Goal: Information Seeking & Learning: Learn about a topic

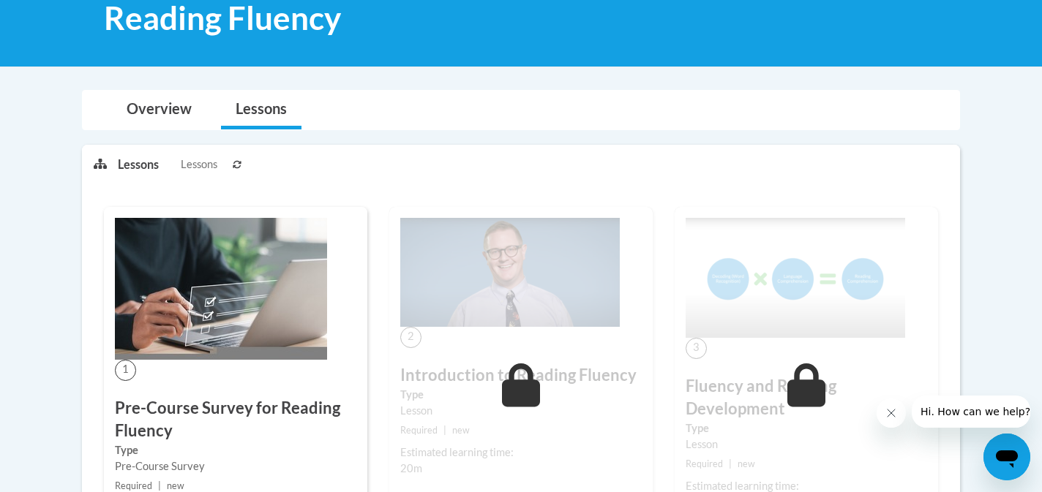
scroll to position [96, 0]
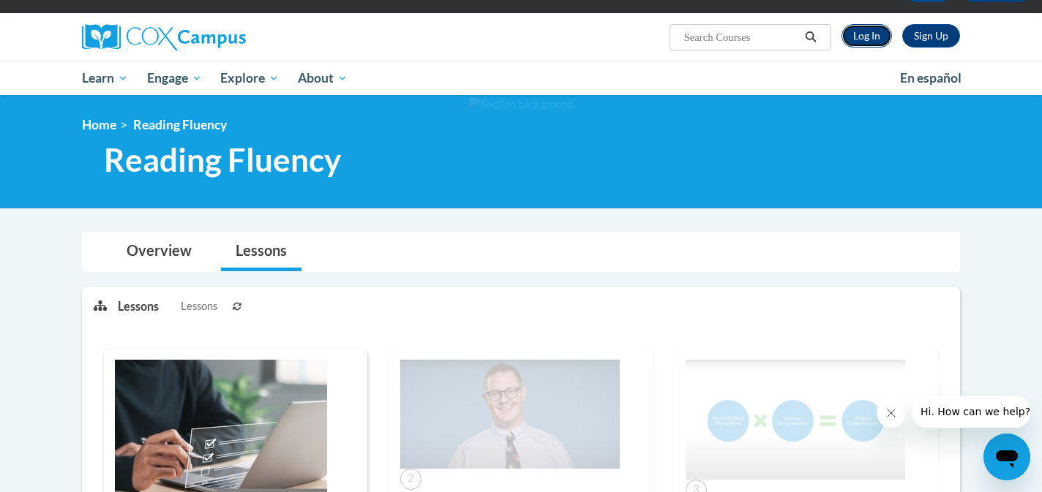
click at [858, 34] on link "Log In" at bounding box center [866, 35] width 50 height 23
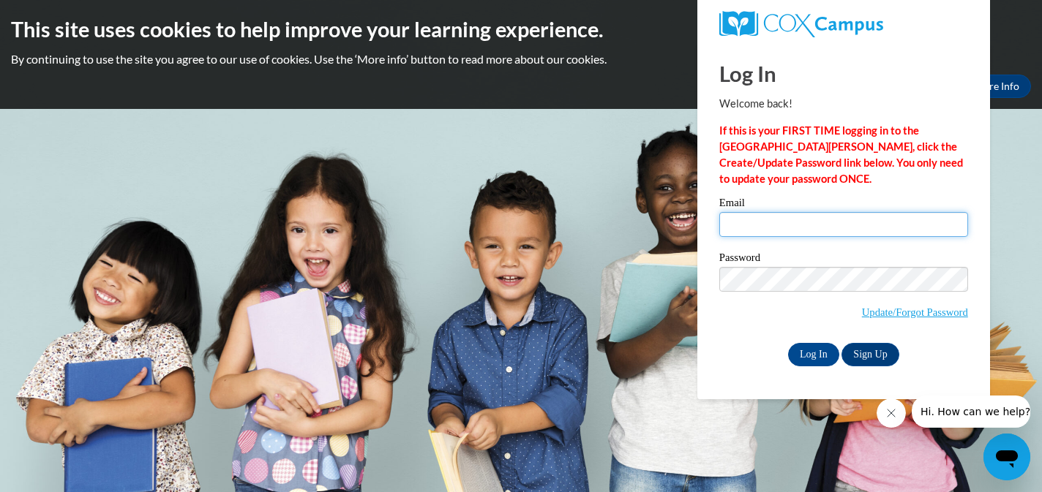
click at [751, 219] on input "Email" at bounding box center [843, 224] width 249 height 25
type input "rwiencek@miltonps.org"
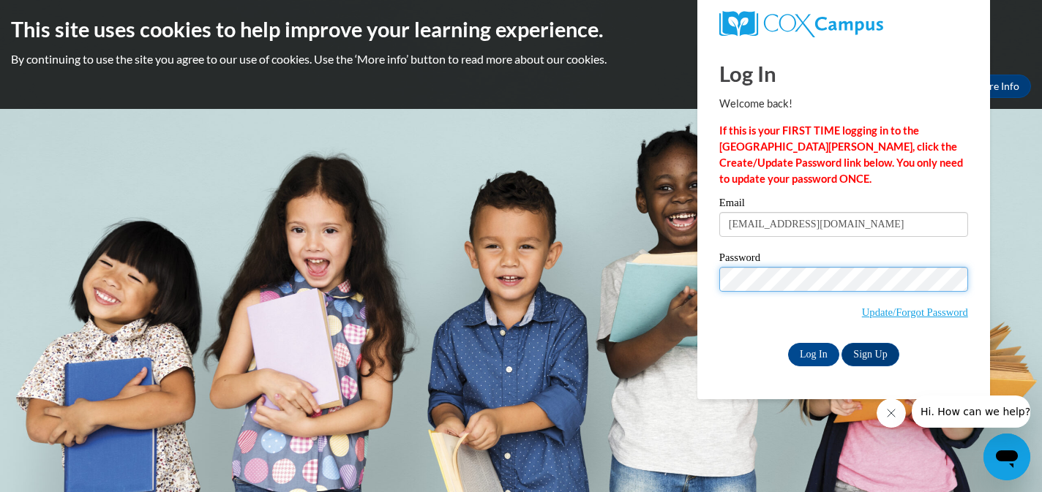
click at [788, 343] on input "Log In" at bounding box center [813, 354] width 51 height 23
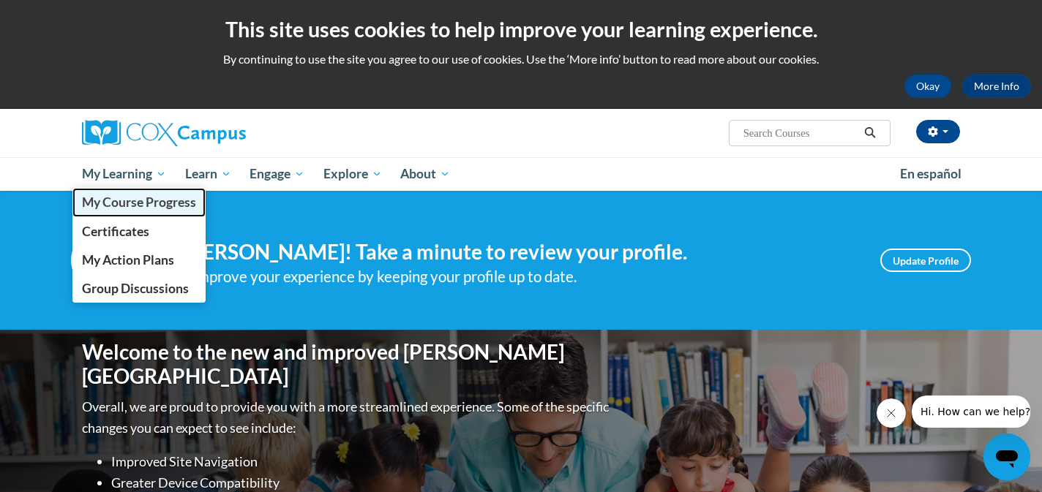
click at [133, 214] on link "My Course Progress" at bounding box center [138, 202] width 133 height 29
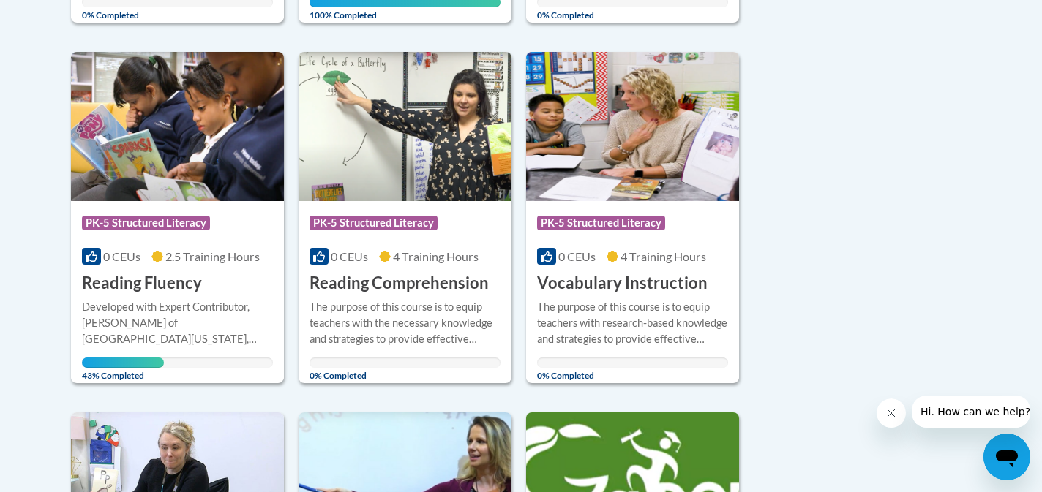
scroll to position [756, 0]
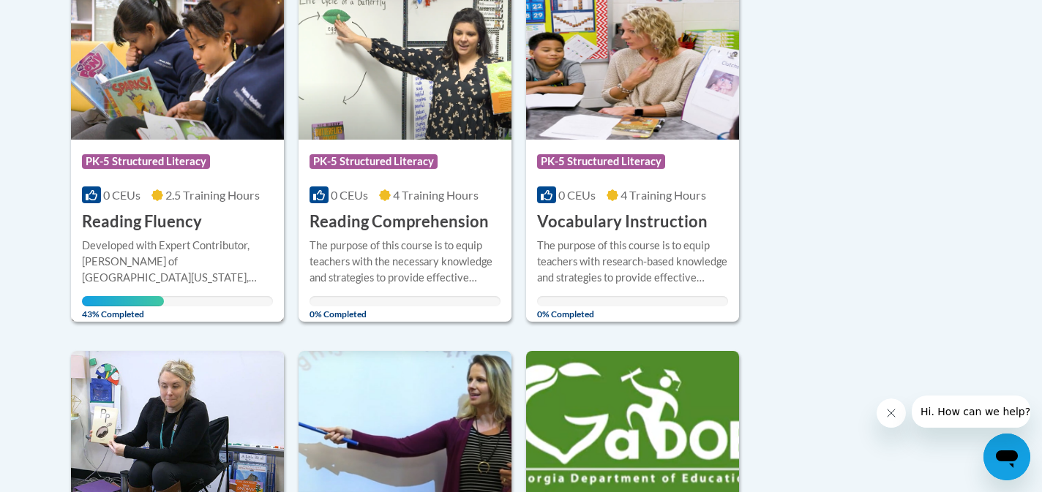
click at [187, 192] on span "2.5 Training Hours" at bounding box center [212, 195] width 94 height 14
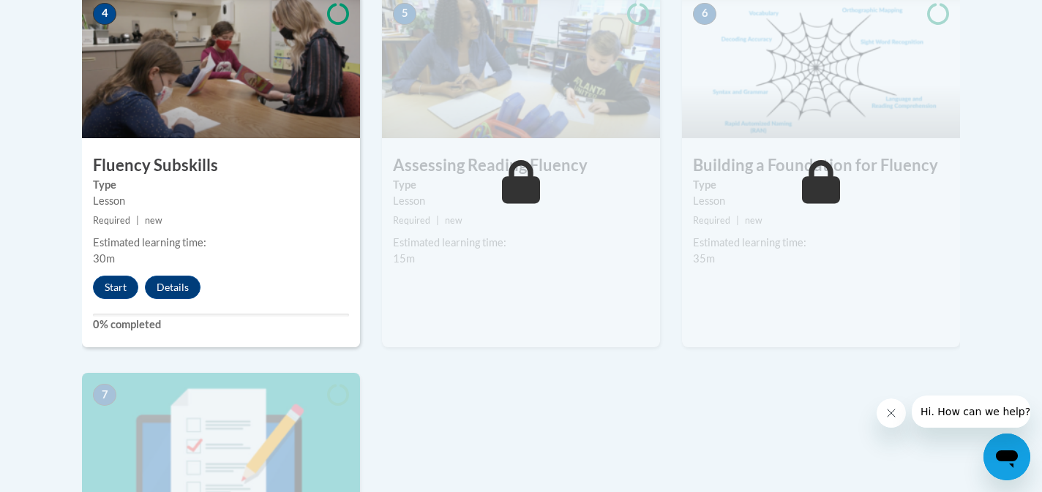
scroll to position [887, 0]
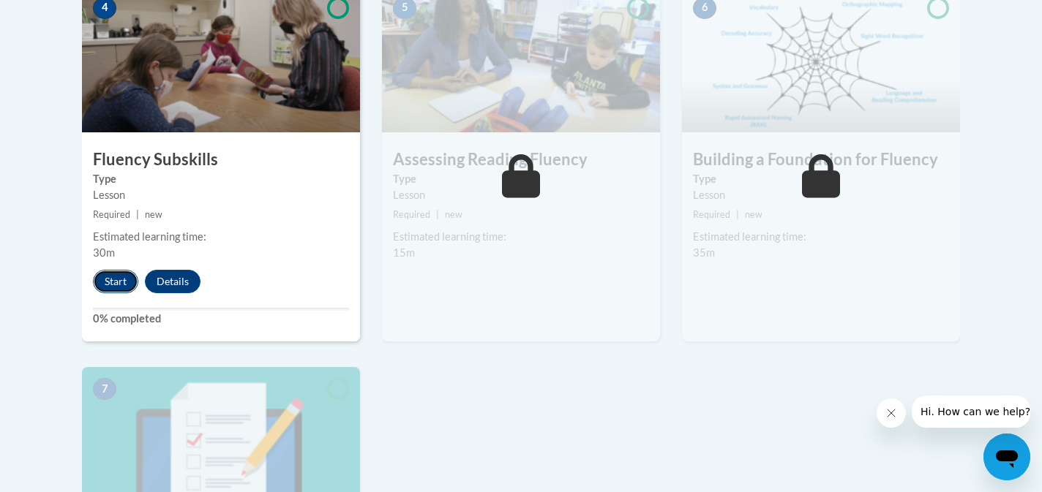
click at [101, 282] on button "Start" at bounding box center [115, 281] width 45 height 23
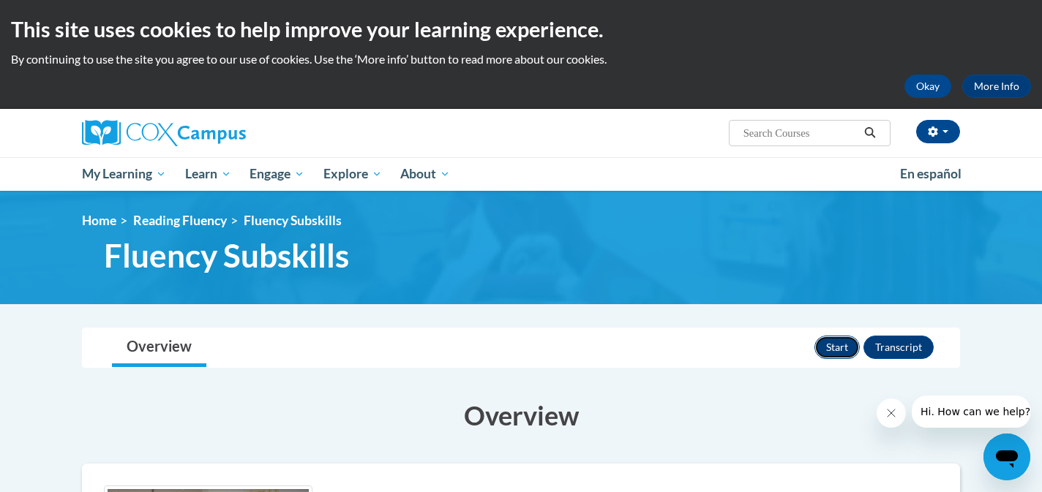
click at [828, 338] on button "Start" at bounding box center [836, 347] width 45 height 23
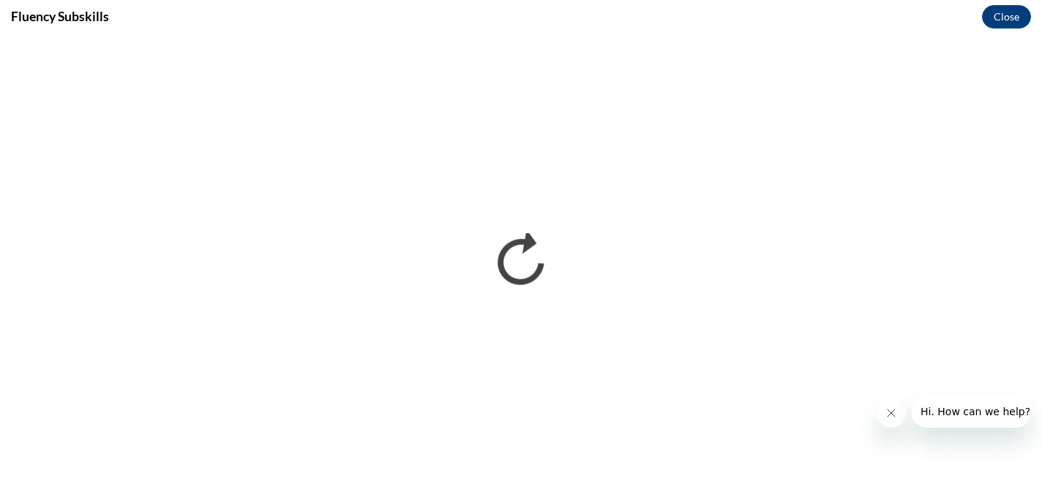
click at [896, 413] on icon "Close message from company" at bounding box center [891, 414] width 12 height 12
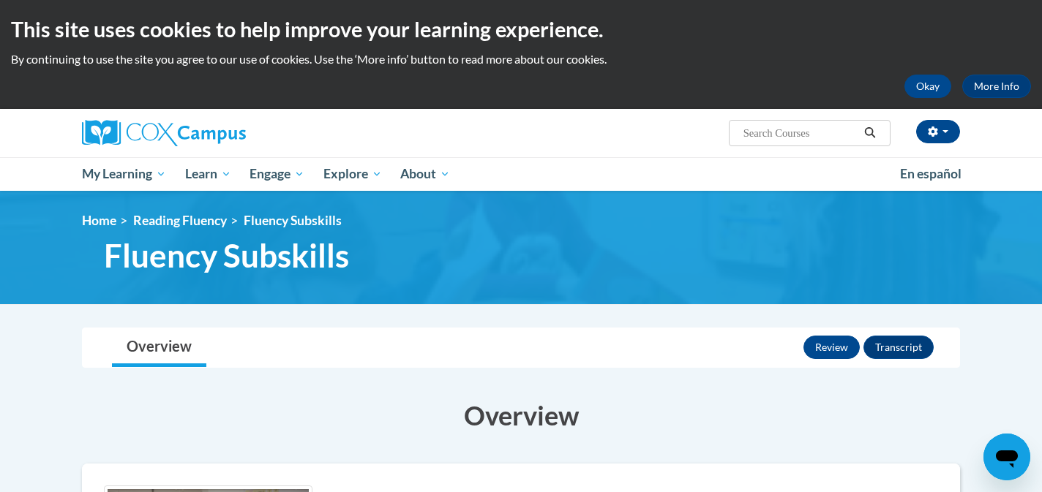
click at [200, 263] on span "Fluency Subskills" at bounding box center [226, 255] width 245 height 39
click at [193, 222] on link "Reading Fluency" at bounding box center [180, 220] width 94 height 15
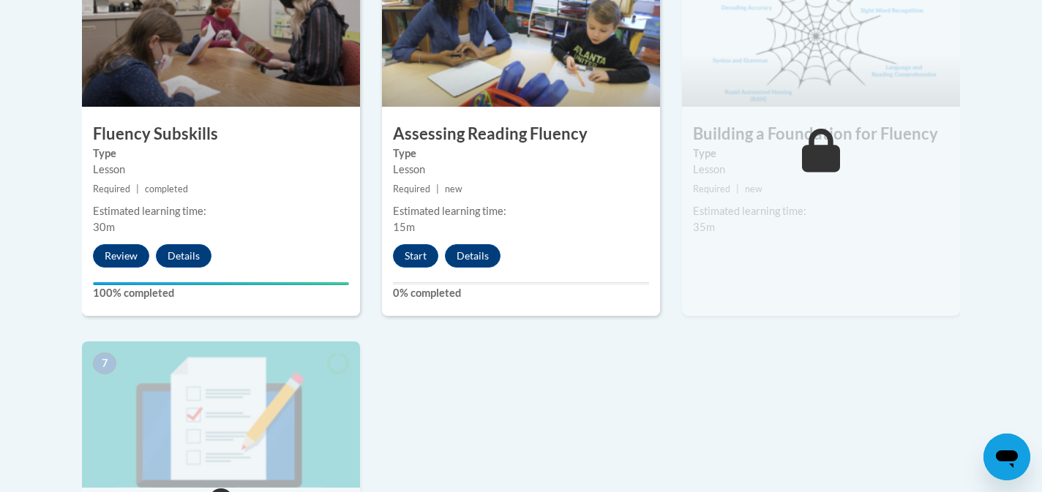
scroll to position [905, 0]
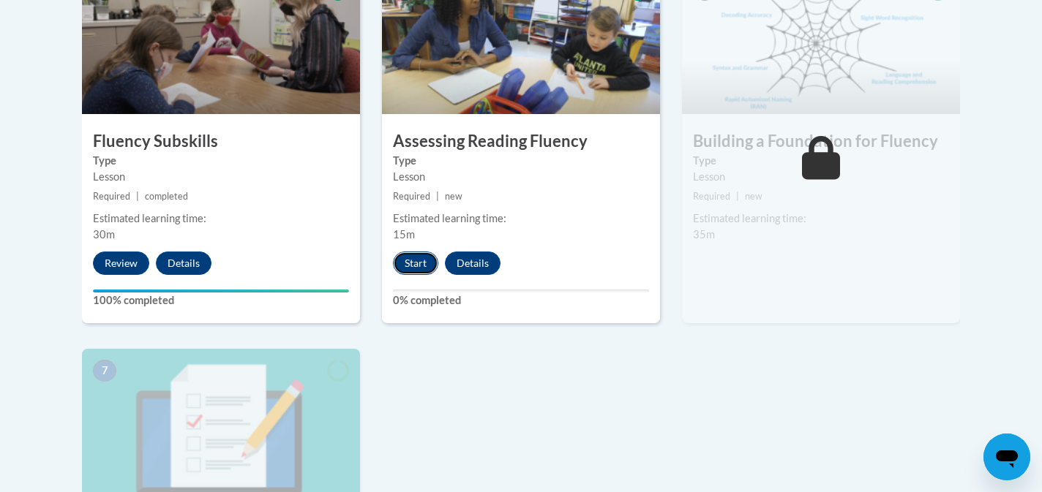
click at [421, 260] on button "Start" at bounding box center [415, 263] width 45 height 23
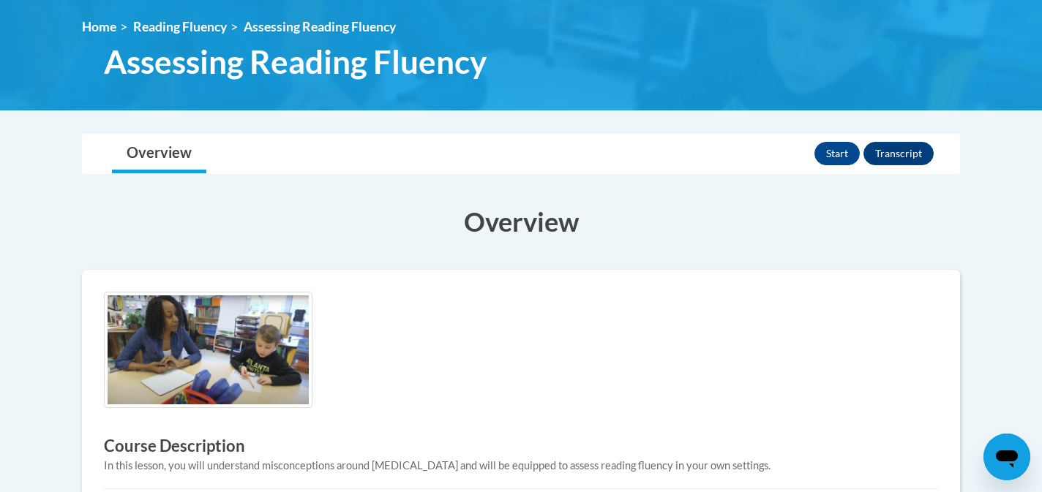
scroll to position [193, 0]
click at [830, 152] on button "Start" at bounding box center [836, 154] width 45 height 23
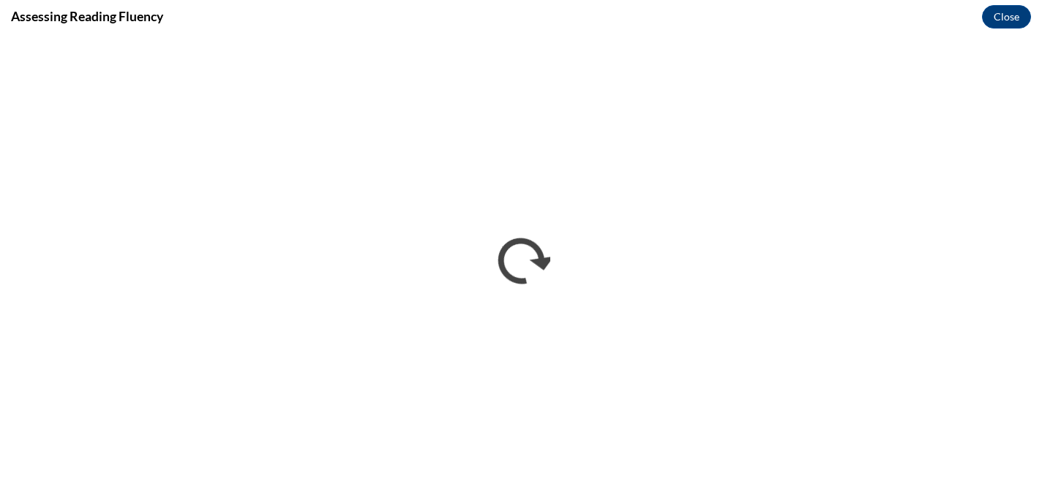
scroll to position [0, 0]
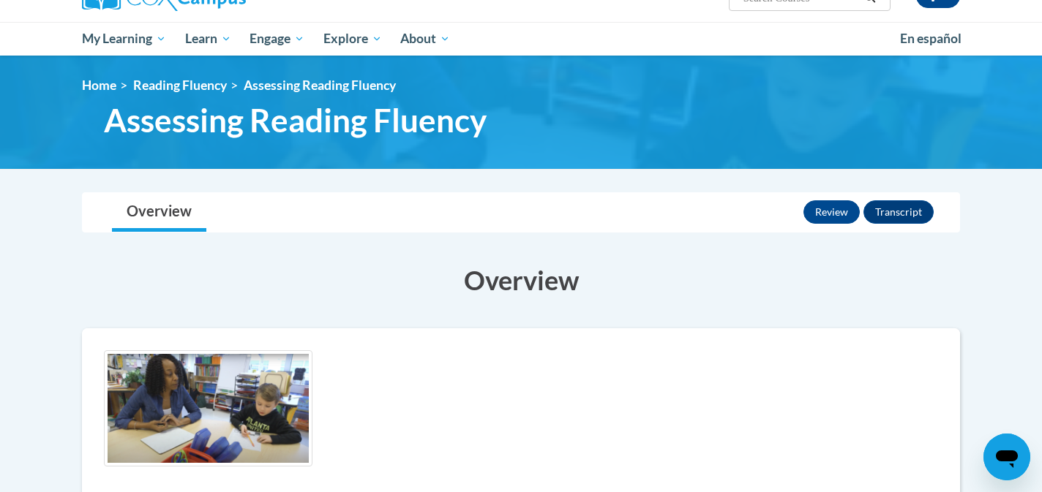
scroll to position [19, 0]
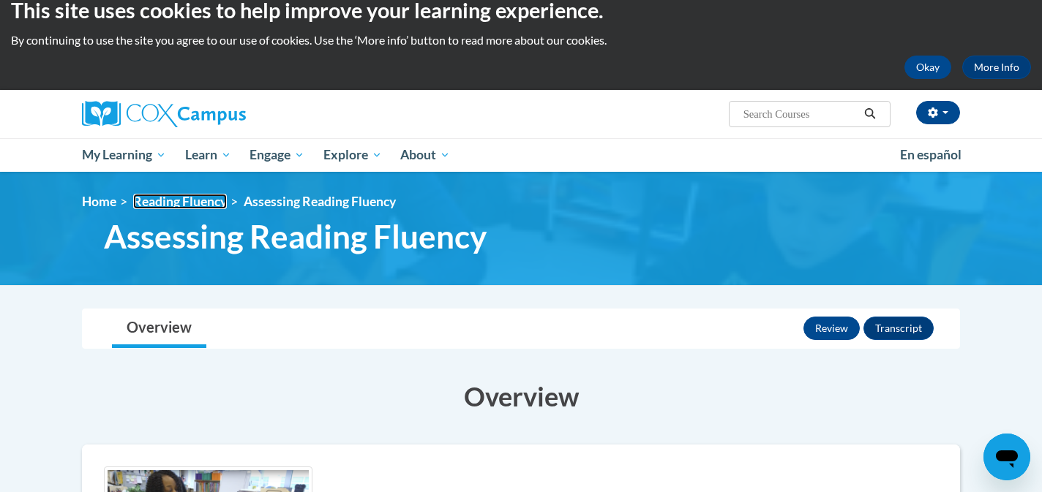
click at [198, 206] on link "Reading Fluency" at bounding box center [180, 201] width 94 height 15
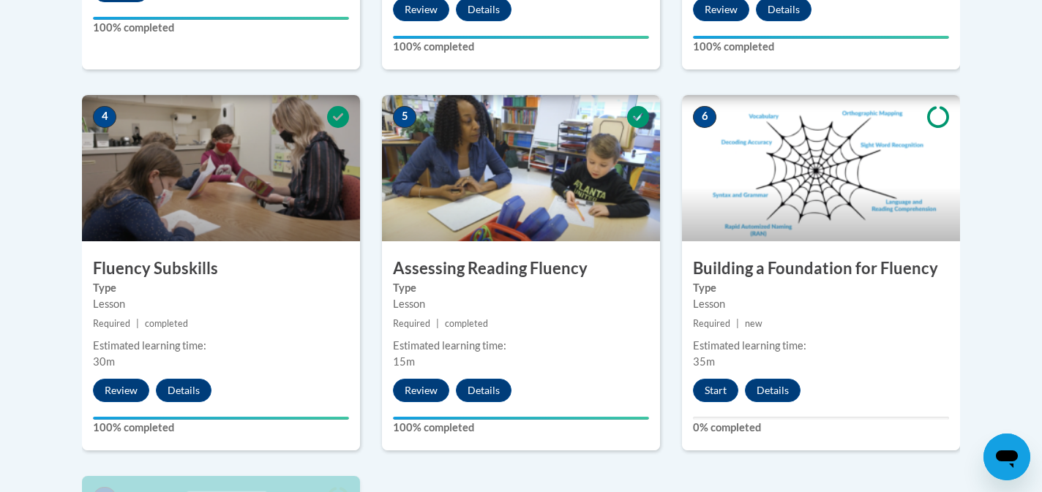
scroll to position [819, 0]
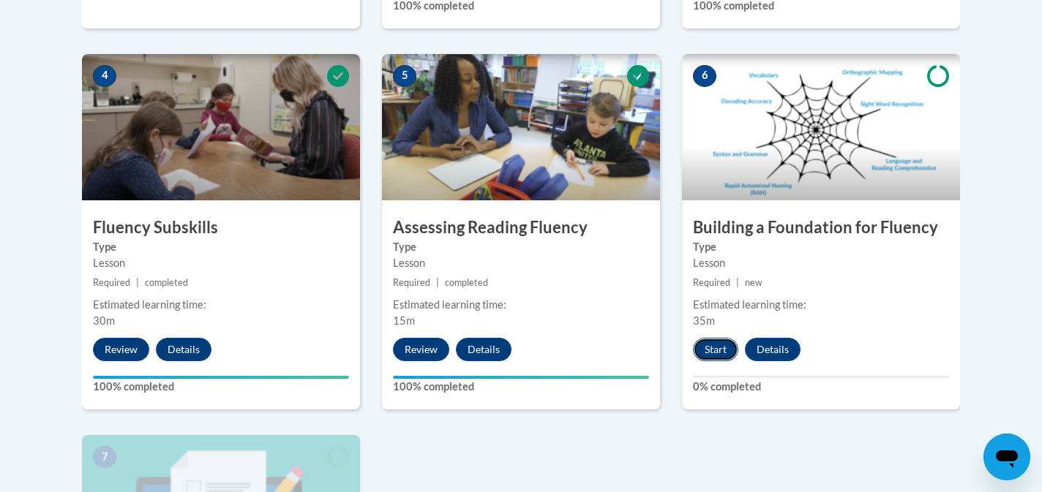
click at [718, 343] on button "Start" at bounding box center [715, 349] width 45 height 23
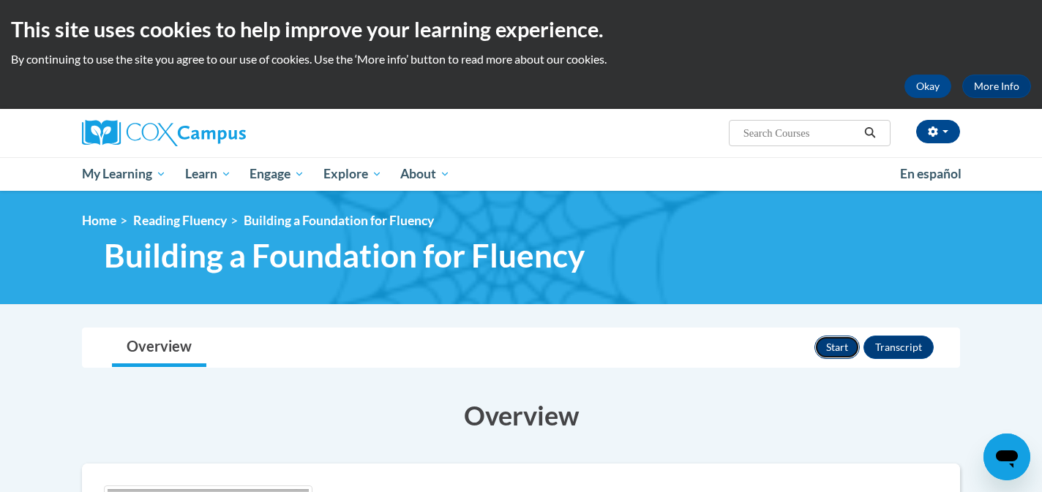
click at [847, 345] on button "Start" at bounding box center [836, 347] width 45 height 23
